Goal: Transaction & Acquisition: Book appointment/travel/reservation

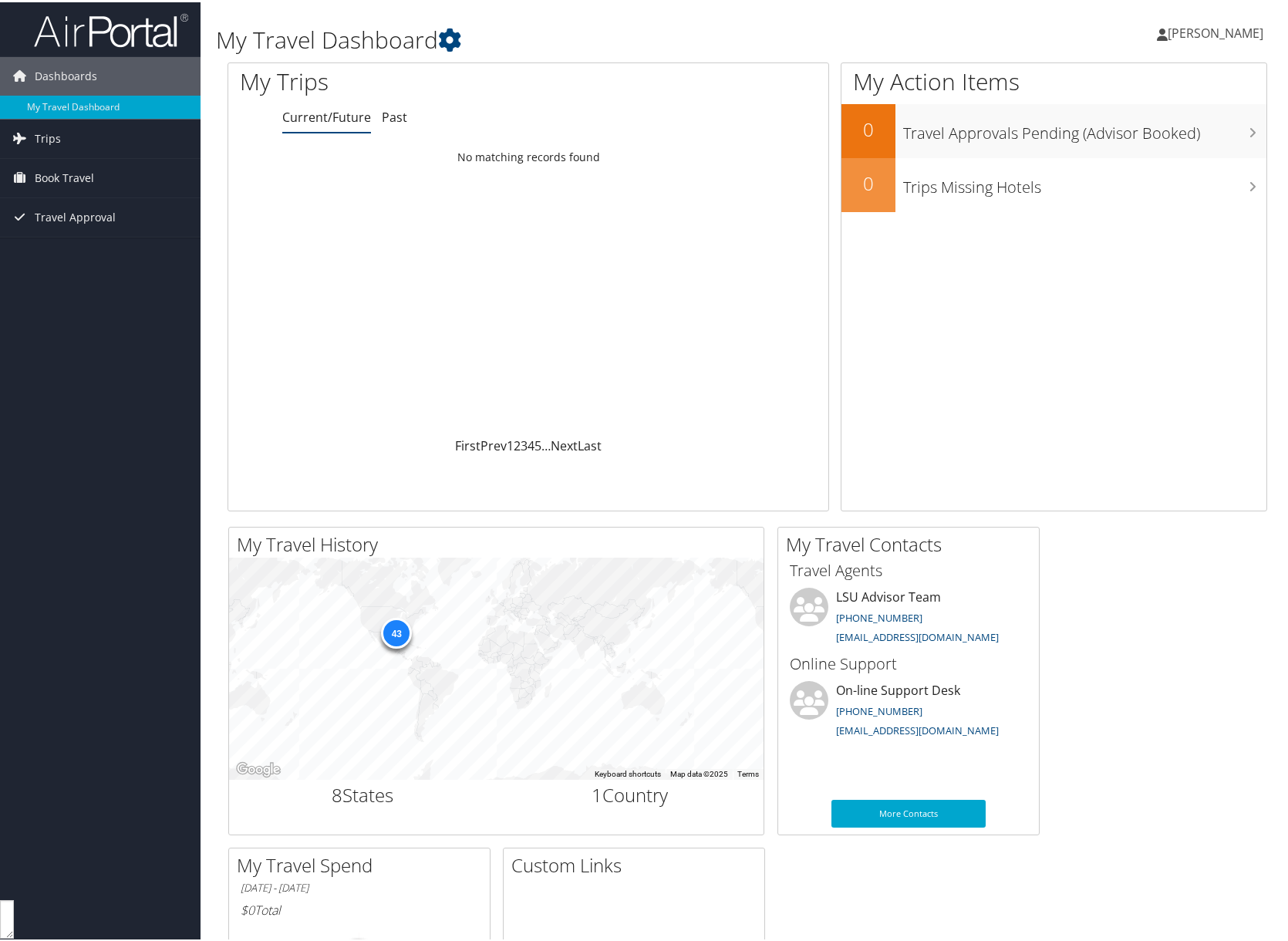
click at [313, 117] on link "Current/Future" at bounding box center [326, 115] width 89 height 17
click at [55, 175] on span "Book Travel" at bounding box center [64, 176] width 59 height 39
click at [81, 228] on link "Book/Manage Online Trips" at bounding box center [100, 230] width 200 height 23
click at [87, 225] on link "Book/Manage Online Trips" at bounding box center [100, 230] width 200 height 23
click at [82, 225] on link "Book/Manage Online Trips" at bounding box center [100, 230] width 200 height 23
